Goal: Task Accomplishment & Management: Use online tool/utility

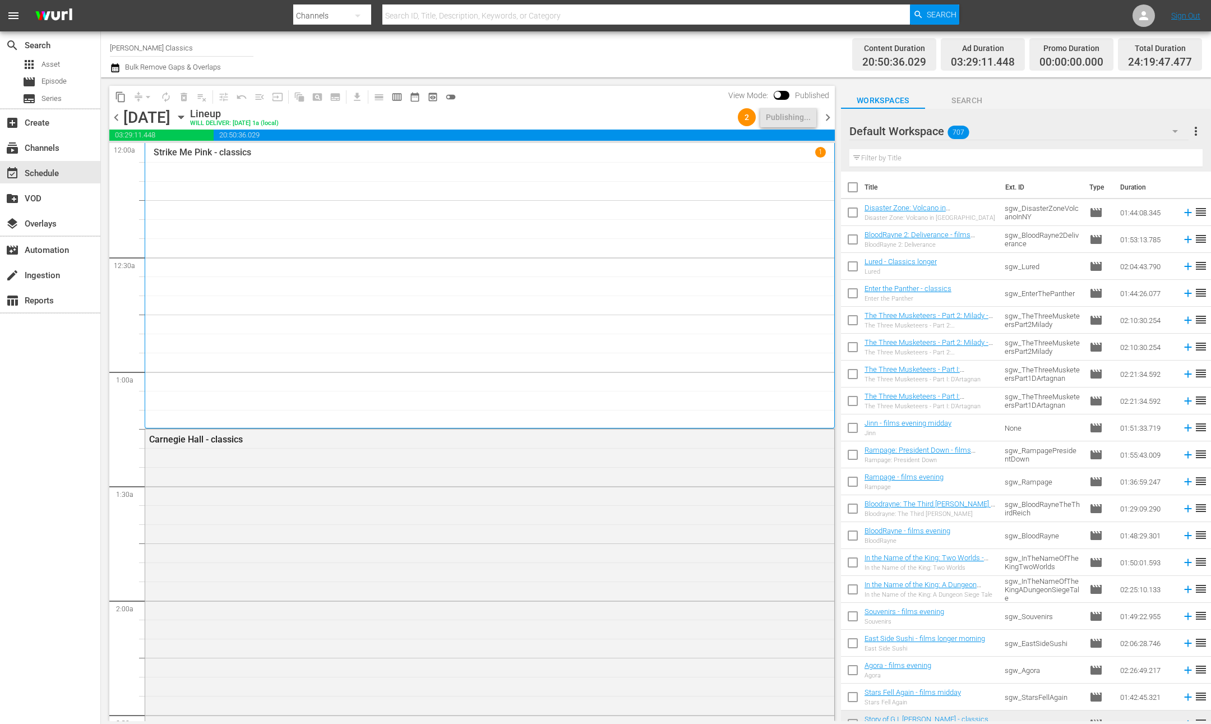
click at [826, 119] on span "chevron_right" at bounding box center [828, 117] width 14 height 14
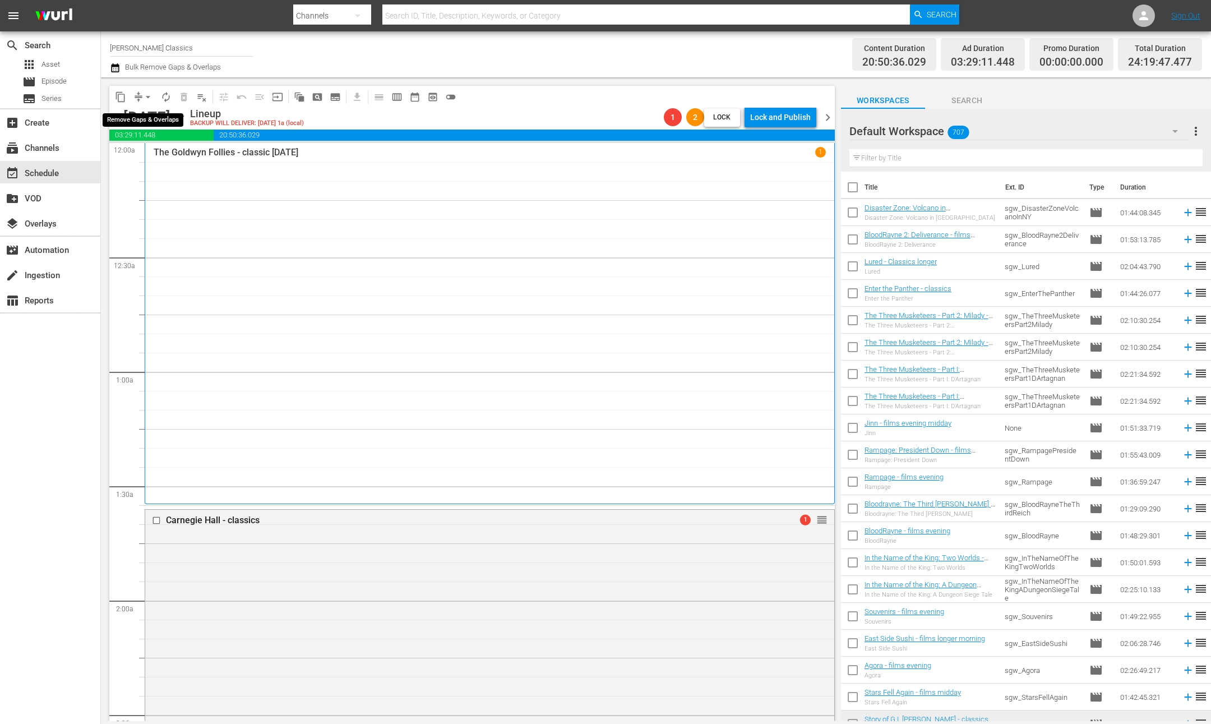
click at [139, 95] on button "arrow_drop_down" at bounding box center [148, 97] width 18 height 18
click at [168, 152] on li "Align to End of Previous Day" at bounding box center [149, 156] width 118 height 18
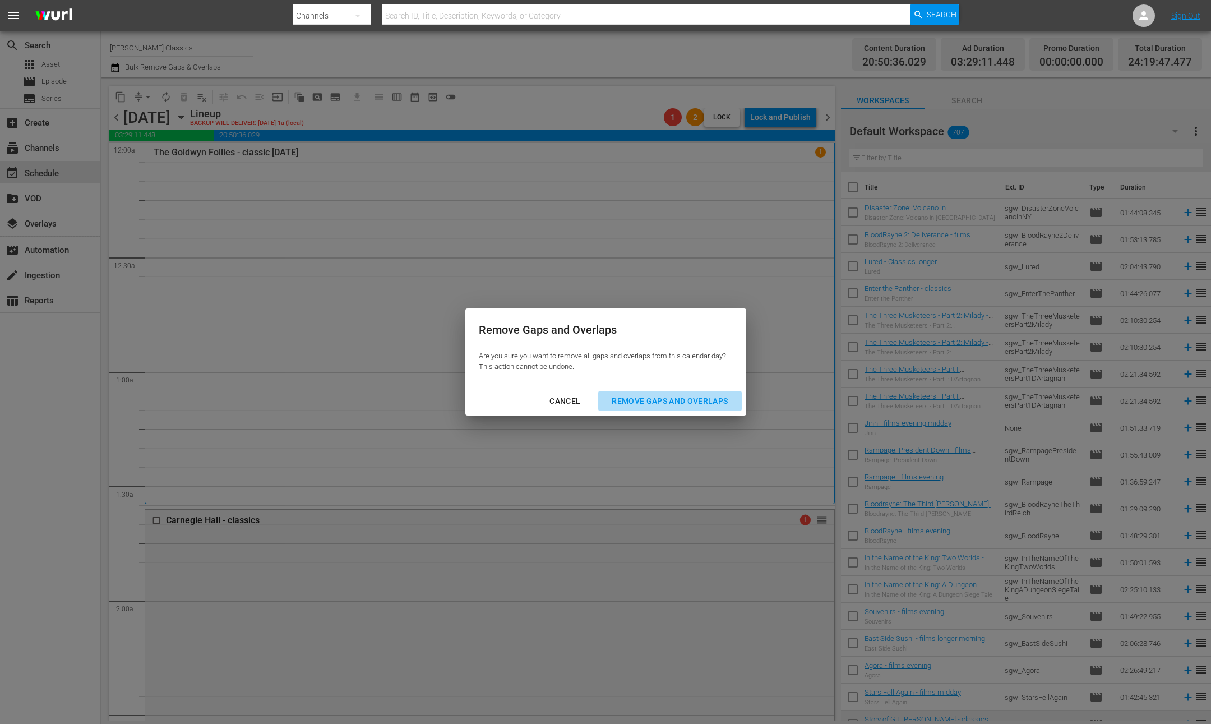
click at [672, 403] on div "Remove Gaps and Overlaps" at bounding box center [670, 401] width 134 height 14
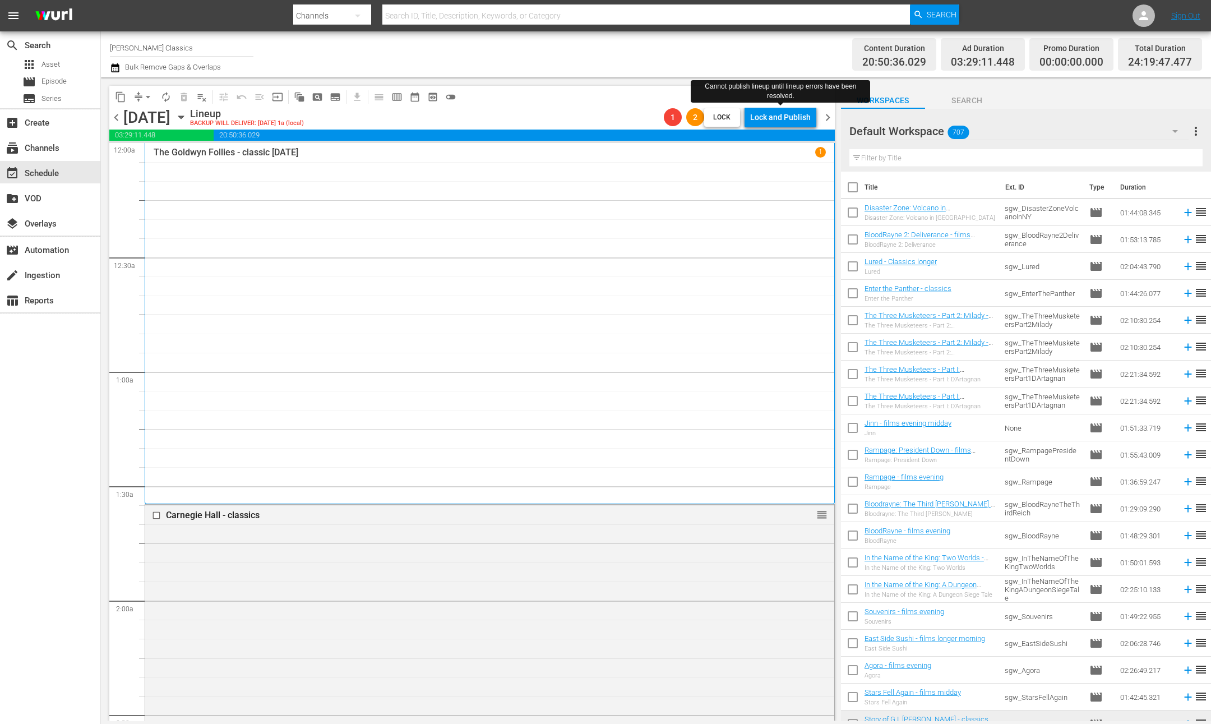
click at [779, 116] on div "Lock and Publish" at bounding box center [780, 117] width 61 height 20
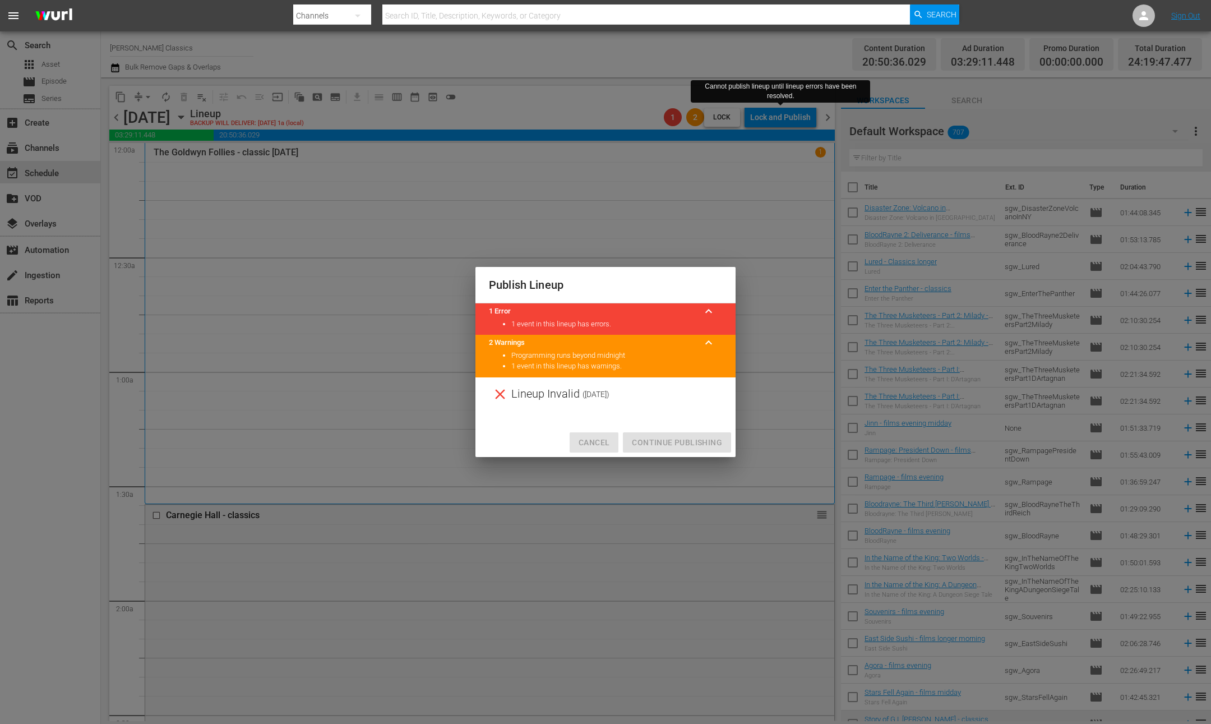
click at [594, 448] on span "Cancel" at bounding box center [594, 443] width 31 height 14
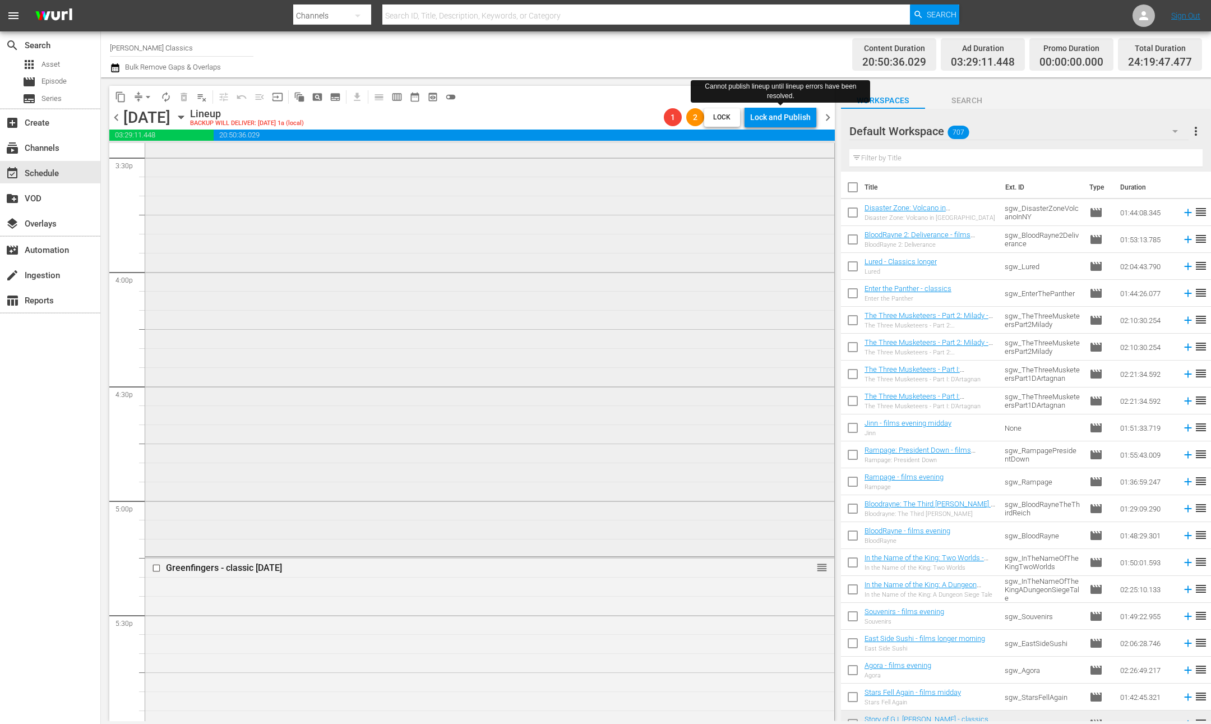
scroll to position [3493, 0]
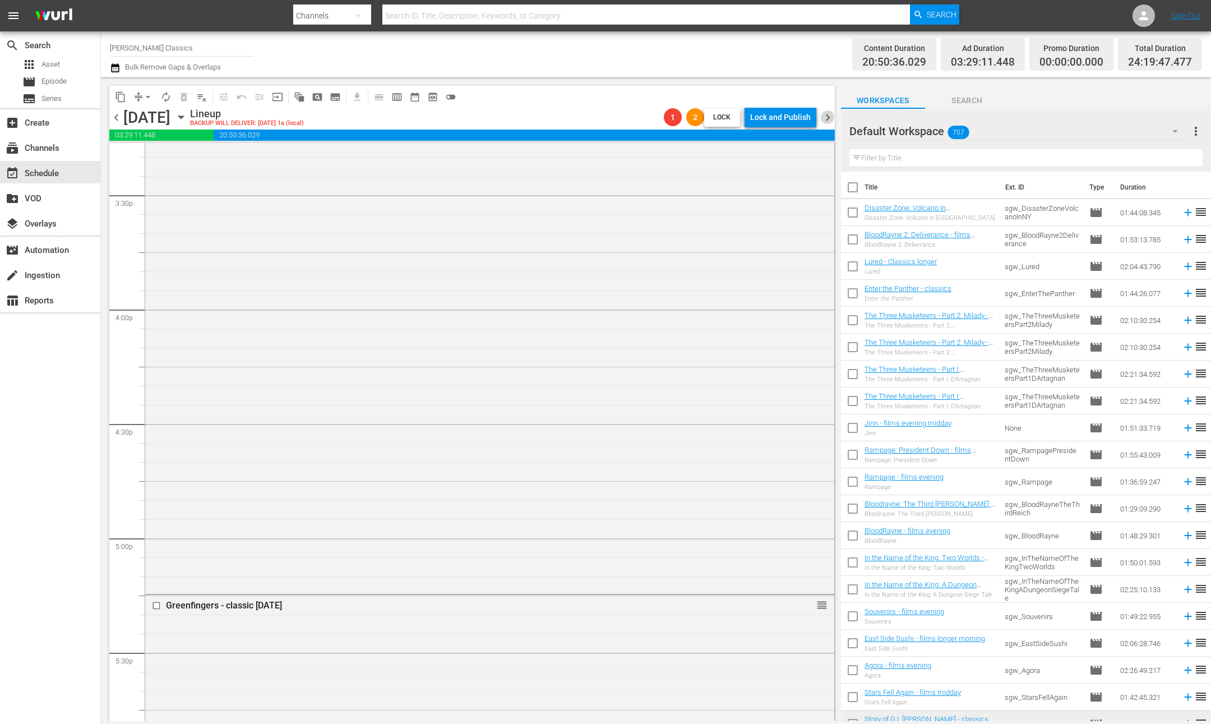
click at [829, 119] on span "chevron_right" at bounding box center [828, 117] width 14 height 14
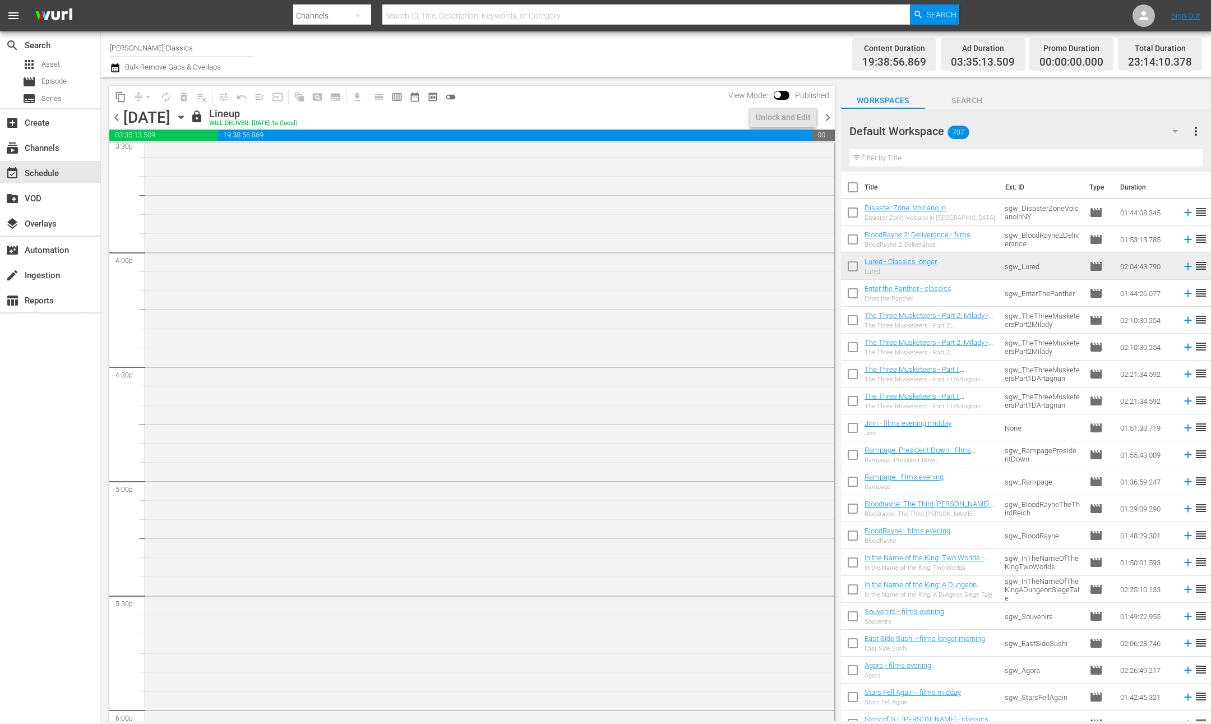
scroll to position [3531, 0]
click at [800, 119] on div "Unlock and Edit" at bounding box center [783, 117] width 55 height 20
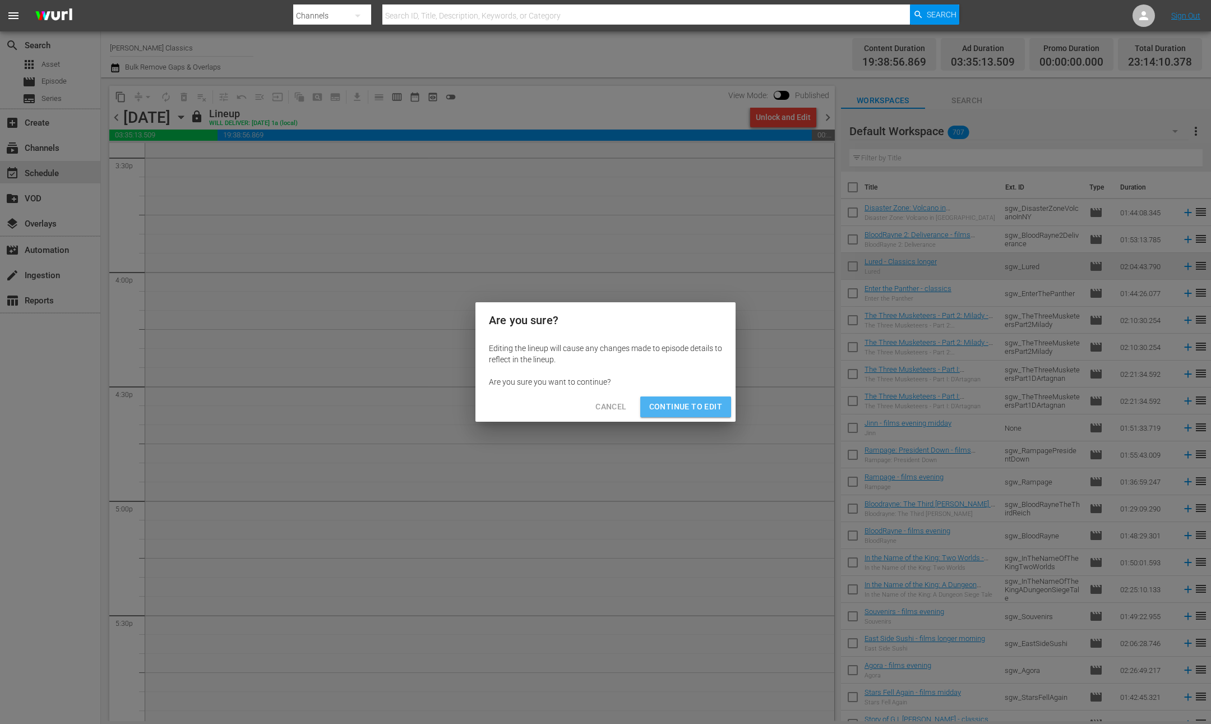
click at [709, 410] on span "Continue to Edit" at bounding box center [685, 407] width 73 height 14
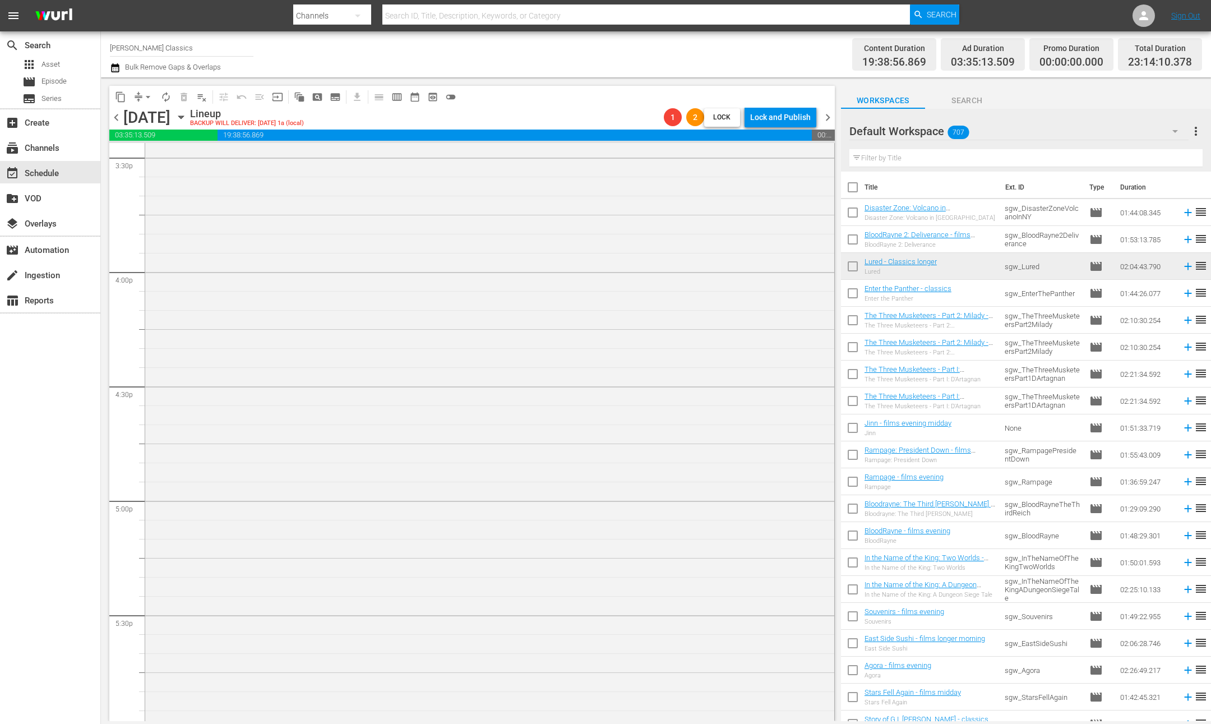
scroll to position [3530, 0]
